Goal: Task Accomplishment & Management: Complete application form

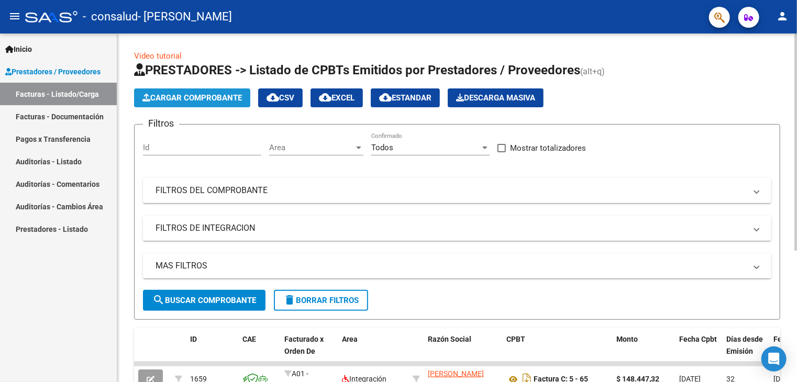
click at [211, 97] on span "Cargar Comprobante" at bounding box center [192, 97] width 100 height 9
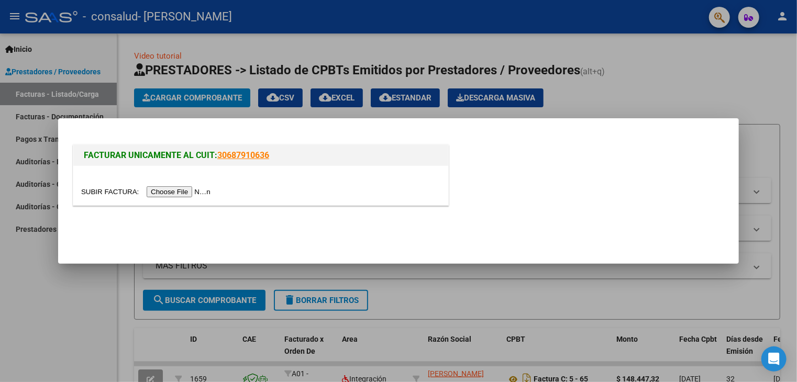
click at [185, 194] on input "file" at bounding box center [147, 191] width 133 height 11
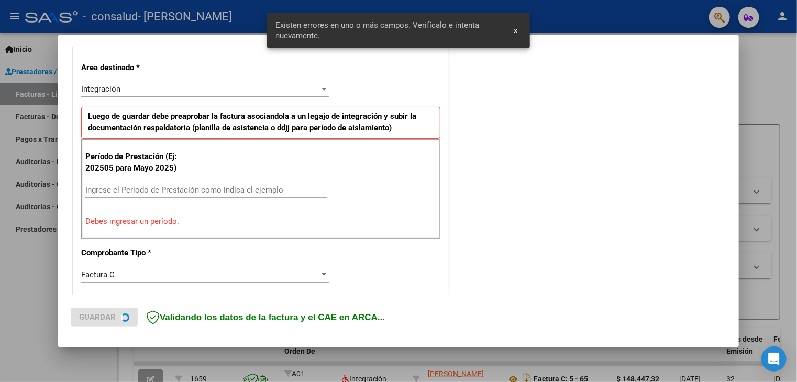
scroll to position [239, 0]
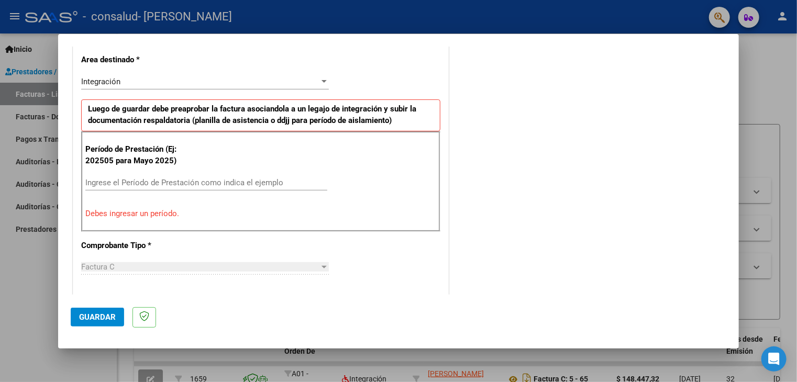
click at [186, 175] on div "Ingrese el Período de Prestación como indica el ejemplo" at bounding box center [206, 183] width 242 height 16
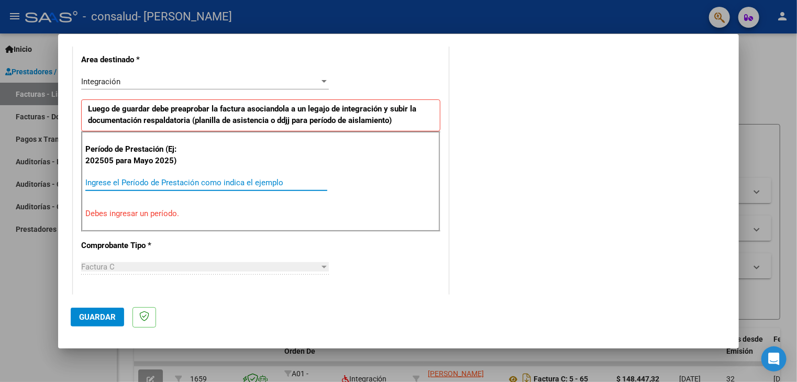
click at [182, 181] on input "Ingrese el Período de Prestación como indica el ejemplo" at bounding box center [206, 182] width 242 height 9
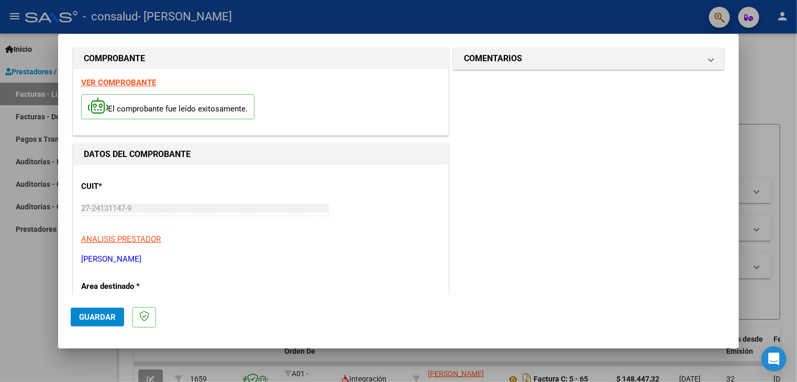
scroll to position [0, 0]
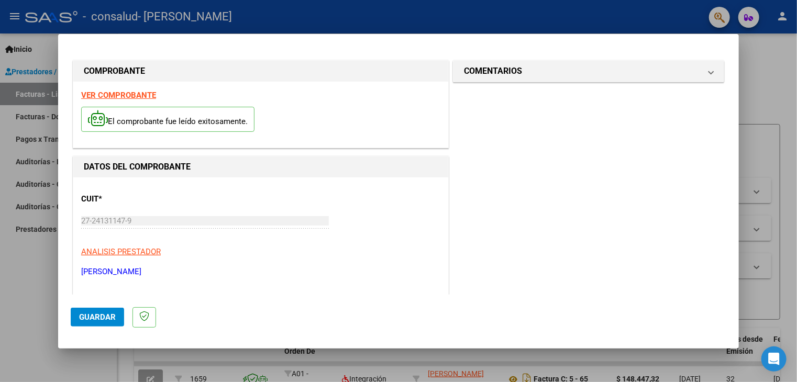
click at [124, 98] on strong "VER COMPROBANTE" at bounding box center [118, 95] width 75 height 9
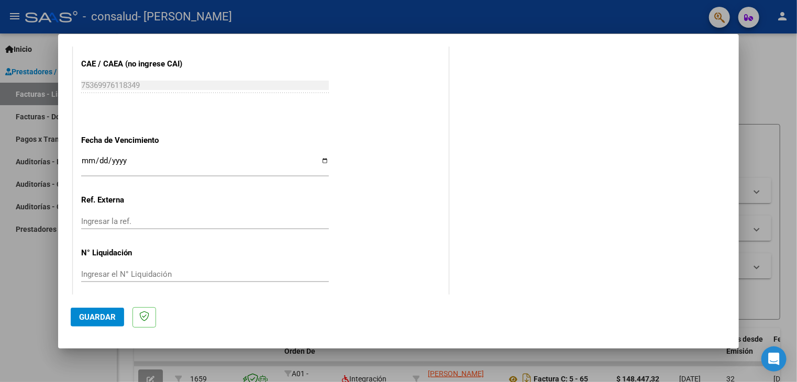
scroll to position [700, 0]
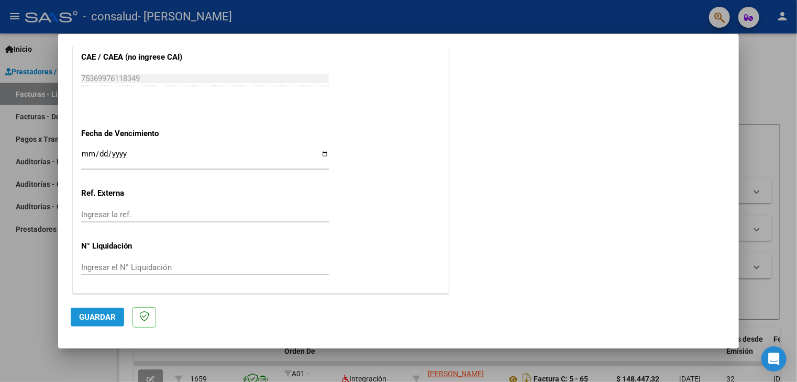
click at [103, 319] on span "Guardar" at bounding box center [97, 317] width 37 height 9
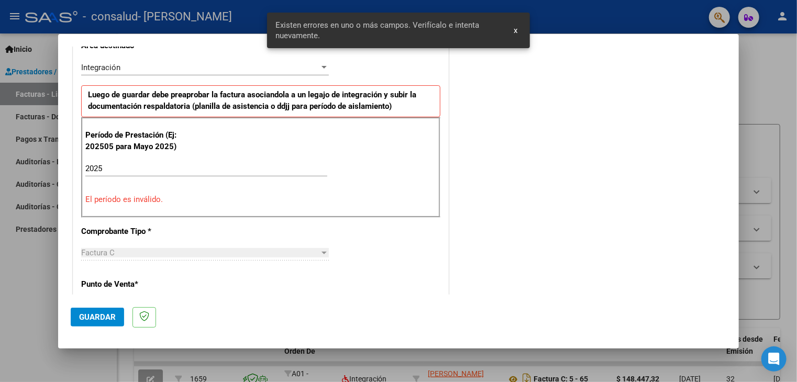
scroll to position [239, 0]
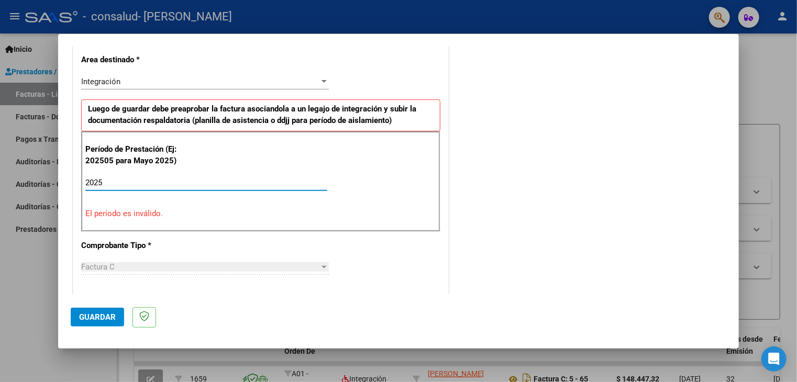
click at [111, 182] on input "2025" at bounding box center [206, 182] width 242 height 9
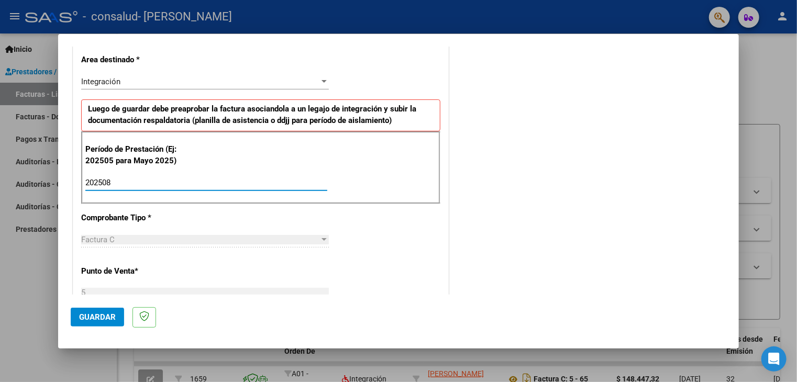
type input "202508"
click at [99, 316] on span "Guardar" at bounding box center [97, 317] width 37 height 9
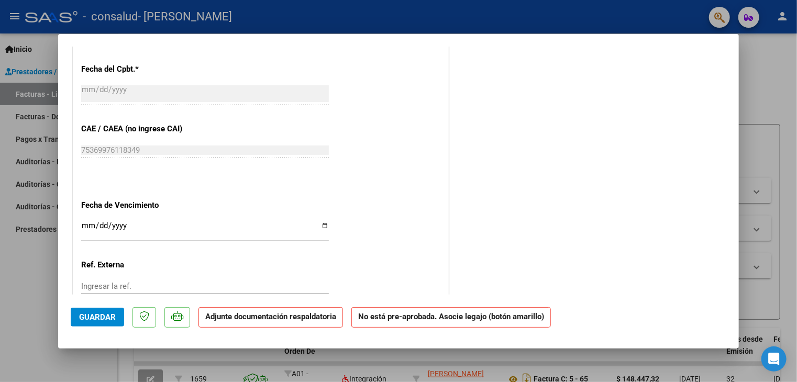
scroll to position [660, 0]
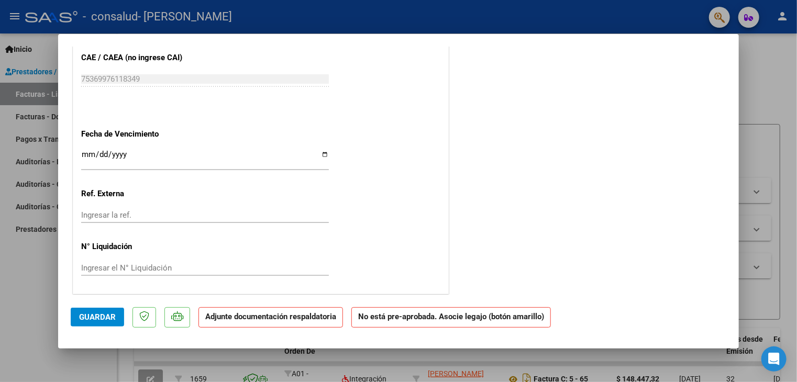
click at [234, 318] on strong "Adjunte documentación respaldatoria" at bounding box center [270, 316] width 131 height 9
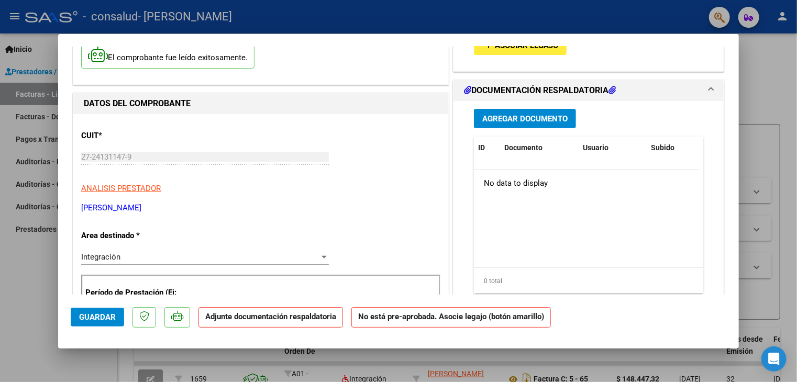
scroll to position [0, 0]
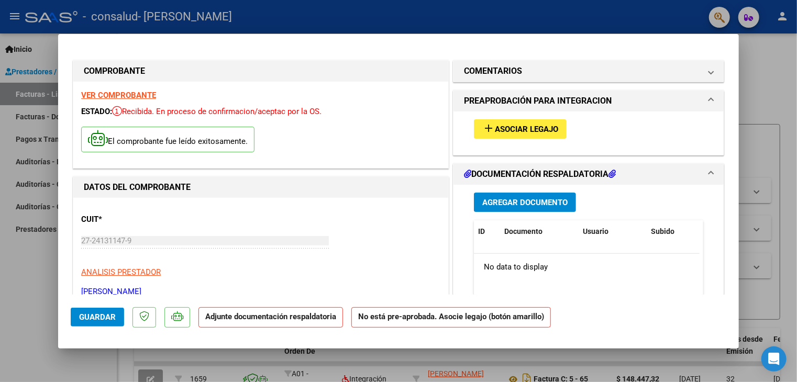
click at [535, 130] on span "Asociar Legajo" at bounding box center [526, 129] width 63 height 9
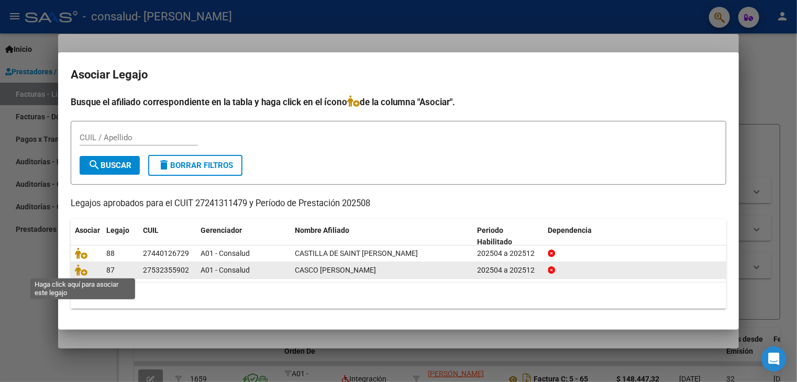
click at [87, 271] on span at bounding box center [83, 270] width 16 height 8
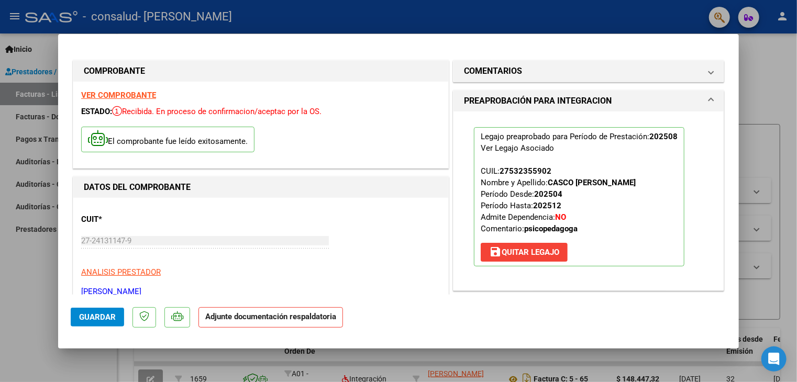
drag, startPoint x: 257, startPoint y: 320, endPoint x: 264, endPoint y: 320, distance: 6.8
click at [258, 320] on strong "Adjunte documentación respaldatoria" at bounding box center [270, 316] width 131 height 9
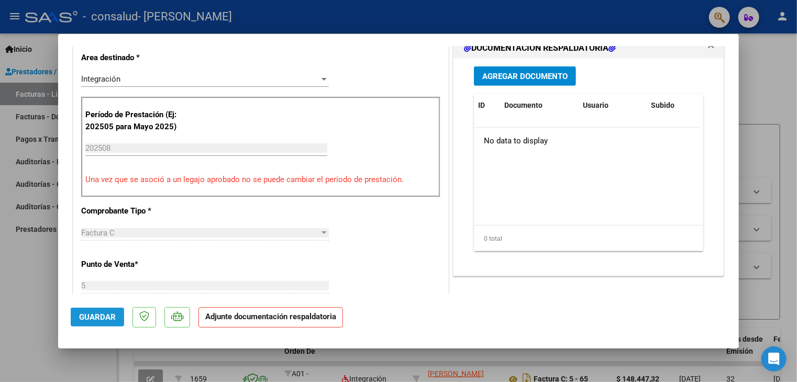
click at [83, 313] on span "Guardar" at bounding box center [97, 317] width 37 height 9
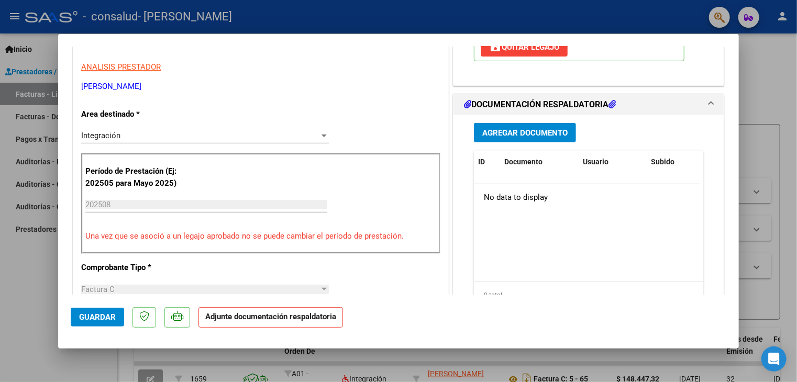
scroll to position [112, 0]
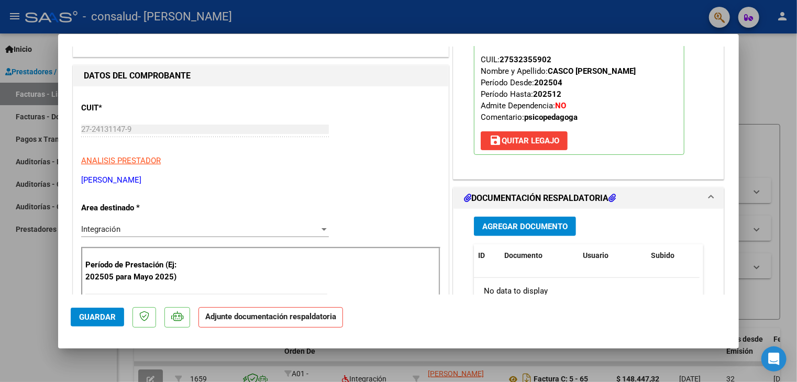
click at [530, 226] on span "Agregar Documento" at bounding box center [524, 226] width 85 height 9
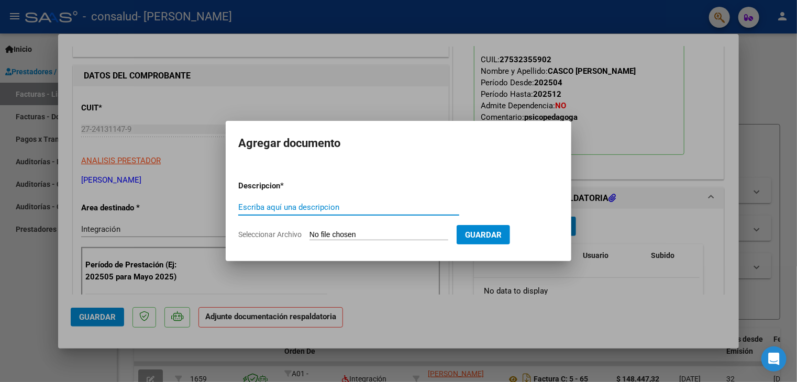
click at [281, 235] on span "Seleccionar Archivo" at bounding box center [269, 234] width 63 height 8
click at [310, 235] on input "Seleccionar Archivo" at bounding box center [379, 235] width 139 height 10
type input "C:\fakepath\CASCO AGOSTO.pdf"
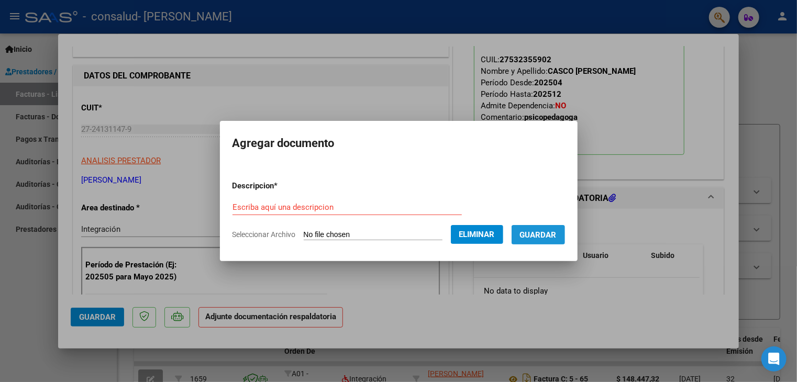
click at [553, 235] on span "Guardar" at bounding box center [538, 234] width 37 height 9
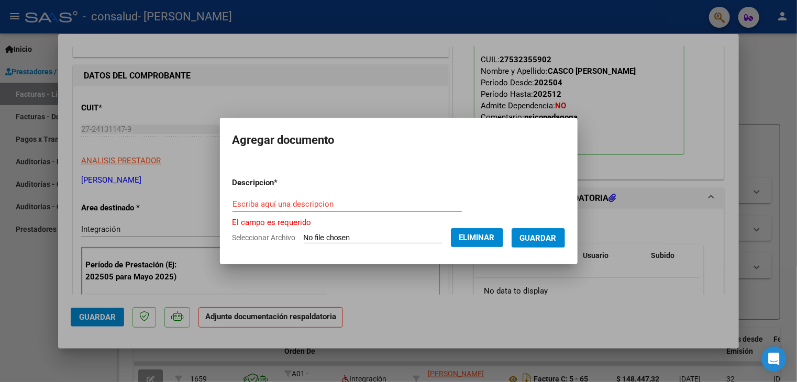
click at [270, 200] on input "Escriba aquí una descripcion" at bounding box center [347, 204] width 229 height 9
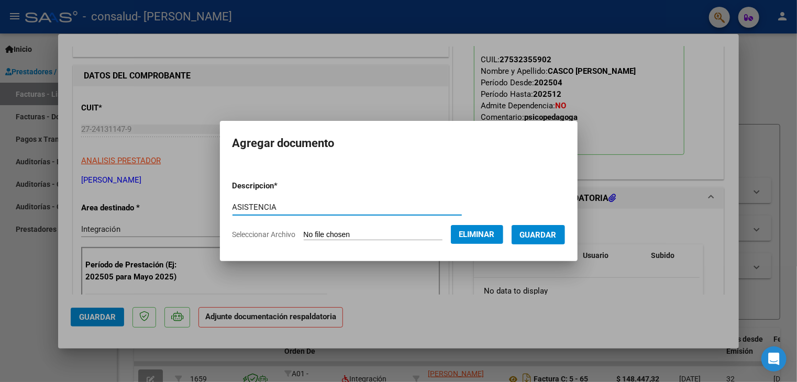
type input "ASISTENCIA"
click at [540, 234] on span "Guardar" at bounding box center [538, 234] width 37 height 9
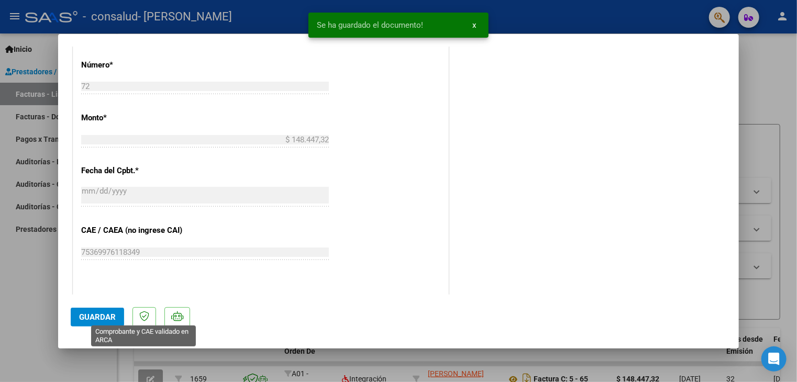
scroll to position [531, 0]
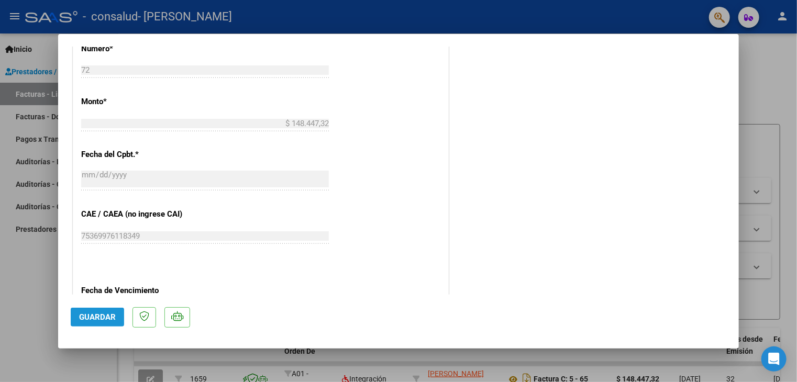
click at [88, 321] on span "Guardar" at bounding box center [97, 317] width 37 height 9
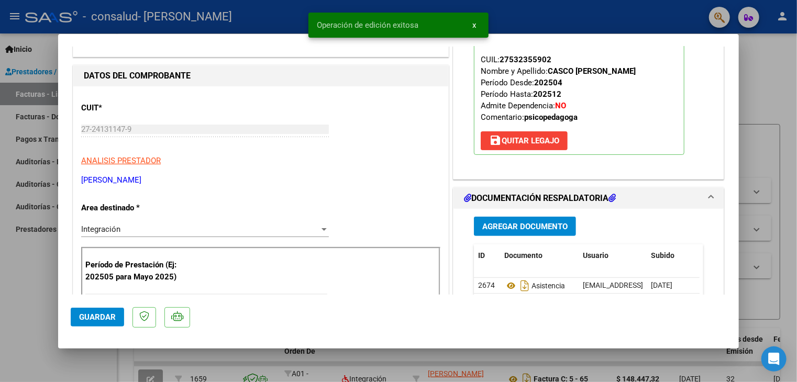
scroll to position [0, 0]
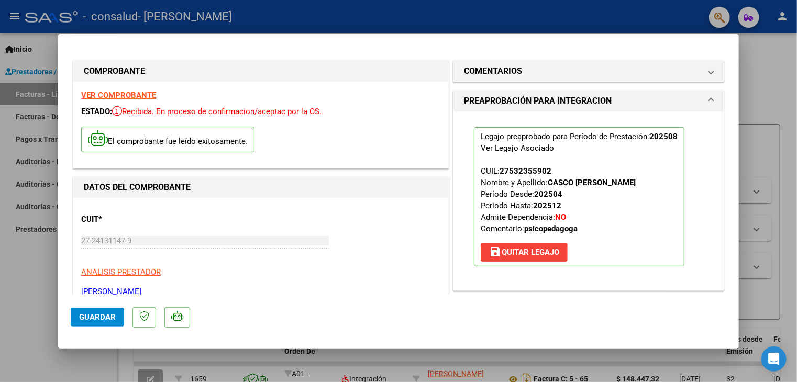
click at [752, 93] on div at bounding box center [398, 191] width 797 height 382
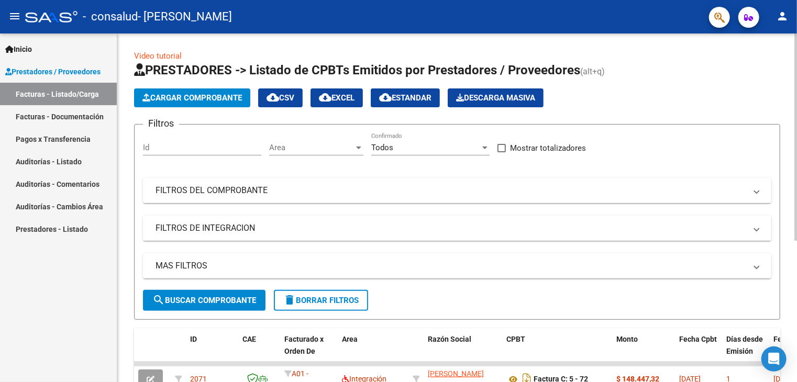
click at [235, 97] on span "Cargar Comprobante" at bounding box center [192, 97] width 100 height 9
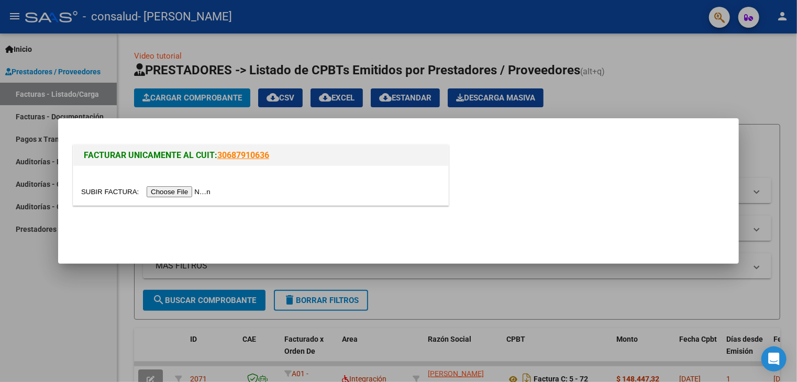
click at [198, 191] on input "file" at bounding box center [147, 191] width 133 height 11
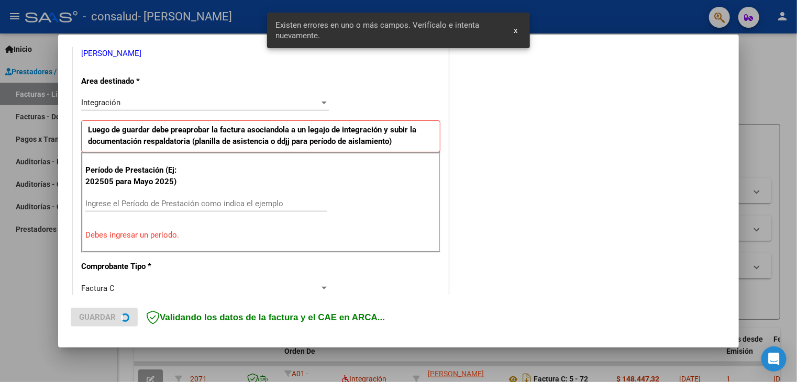
scroll to position [220, 0]
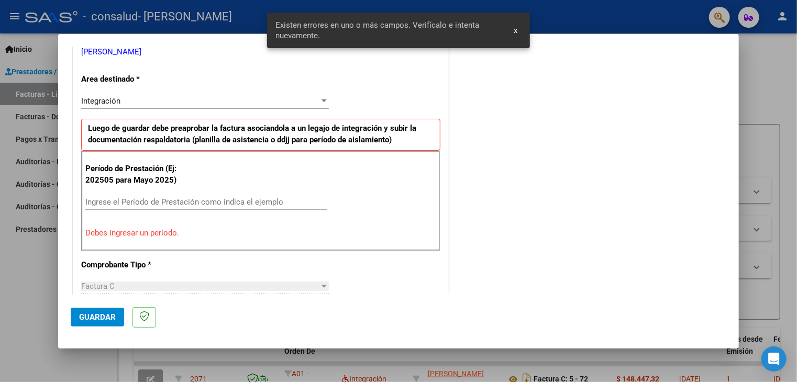
drag, startPoint x: 97, startPoint y: 317, endPoint x: 236, endPoint y: 305, distance: 138.7
click at [100, 316] on span "Guardar" at bounding box center [97, 317] width 37 height 9
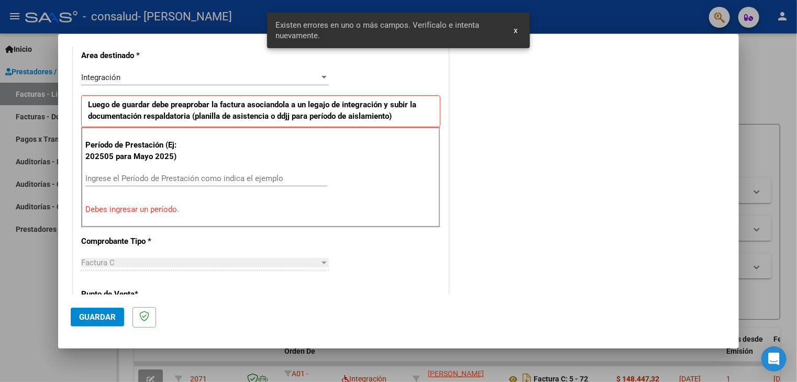
scroll to position [239, 0]
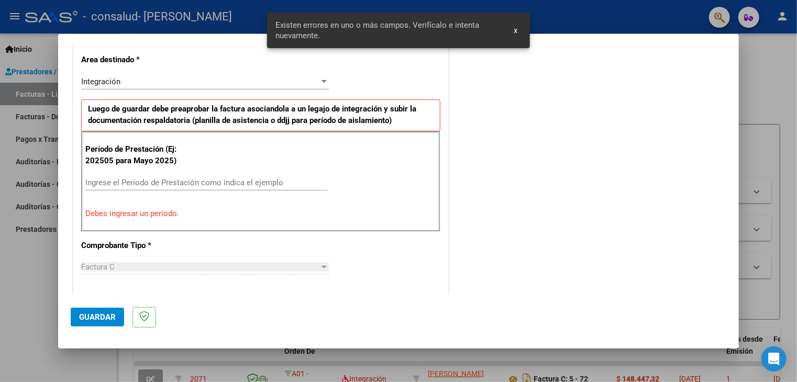
click at [150, 212] on p "Debes ingresar un período." at bounding box center [260, 214] width 351 height 12
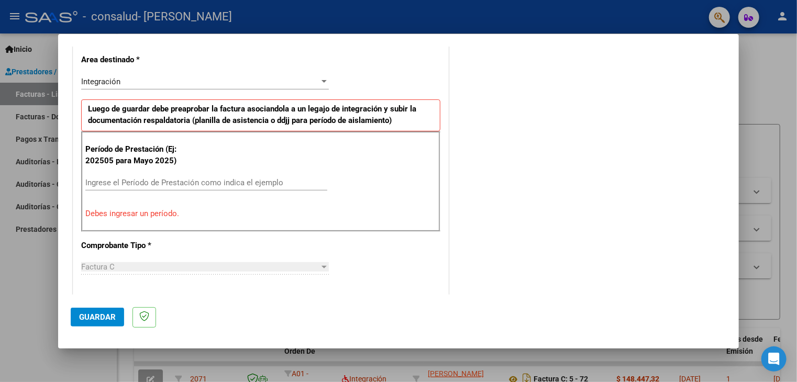
click at [149, 181] on input "Ingrese el Período de Prestación como indica el ejemplo" at bounding box center [206, 182] width 242 height 9
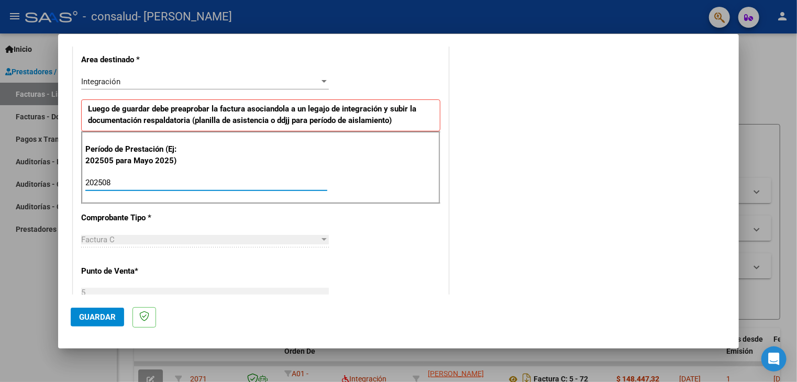
type input "202508"
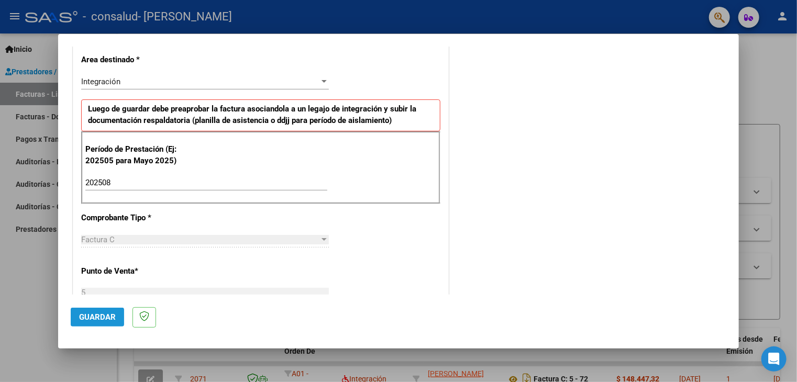
click at [96, 316] on span "Guardar" at bounding box center [97, 317] width 37 height 9
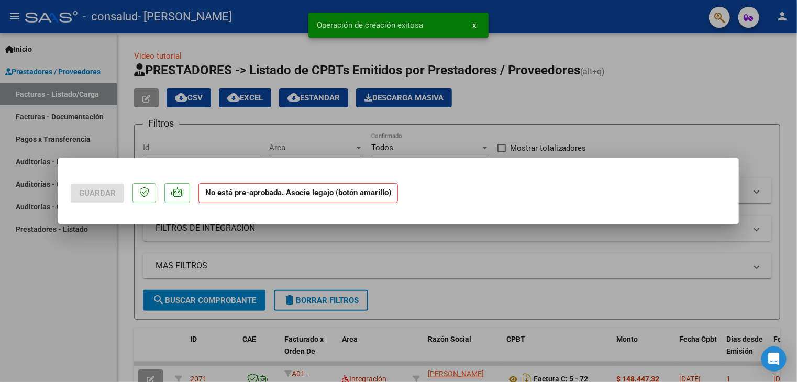
scroll to position [0, 0]
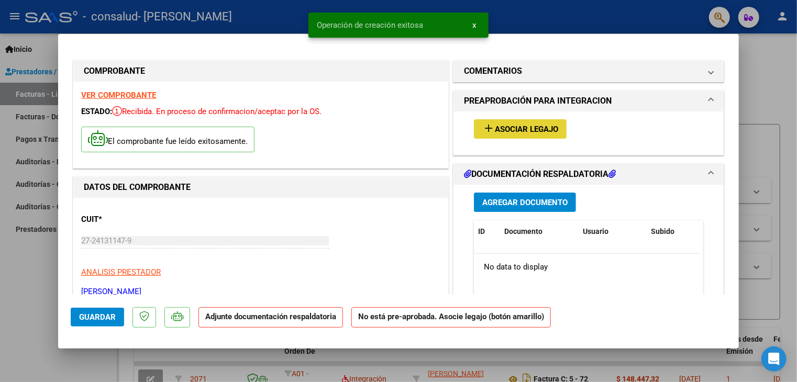
click at [542, 125] on span "Asociar Legajo" at bounding box center [526, 129] width 63 height 9
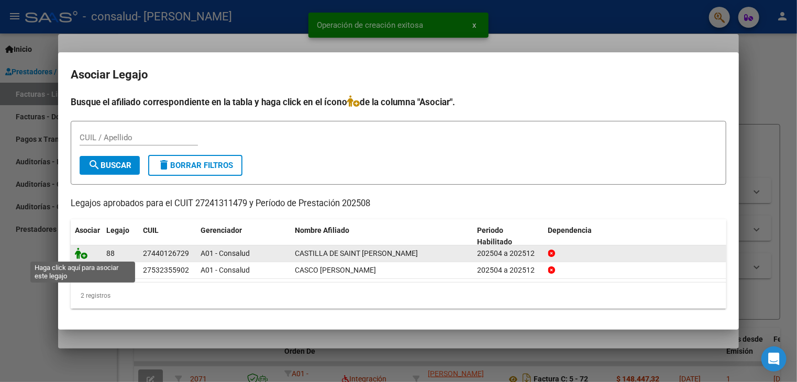
click at [75, 253] on icon at bounding box center [81, 254] width 13 height 12
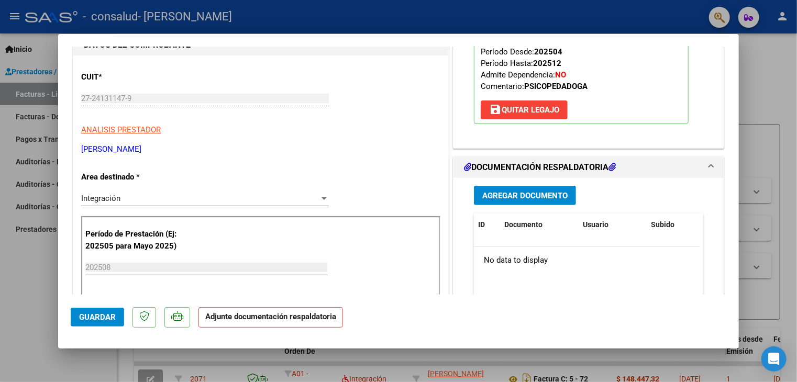
scroll to position [157, 0]
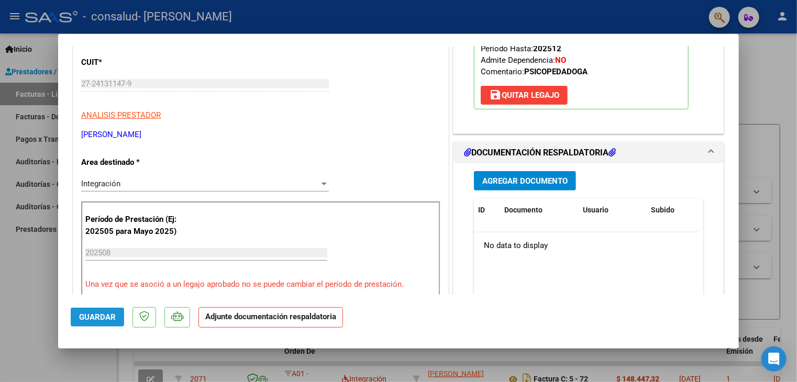
click at [103, 316] on span "Guardar" at bounding box center [97, 317] width 37 height 9
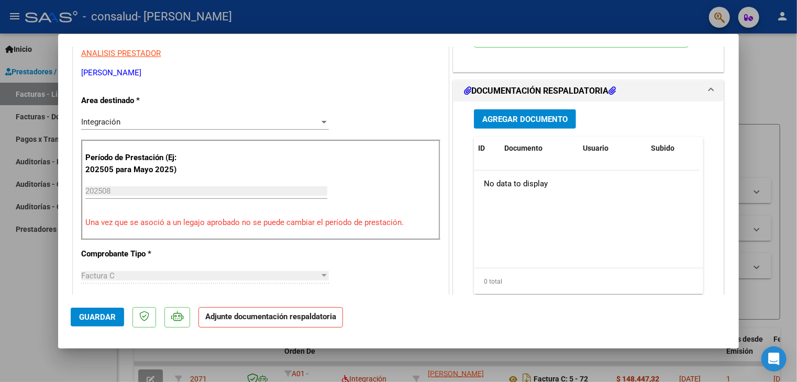
scroll to position [216, 0]
